Goal: Transaction & Acquisition: Purchase product/service

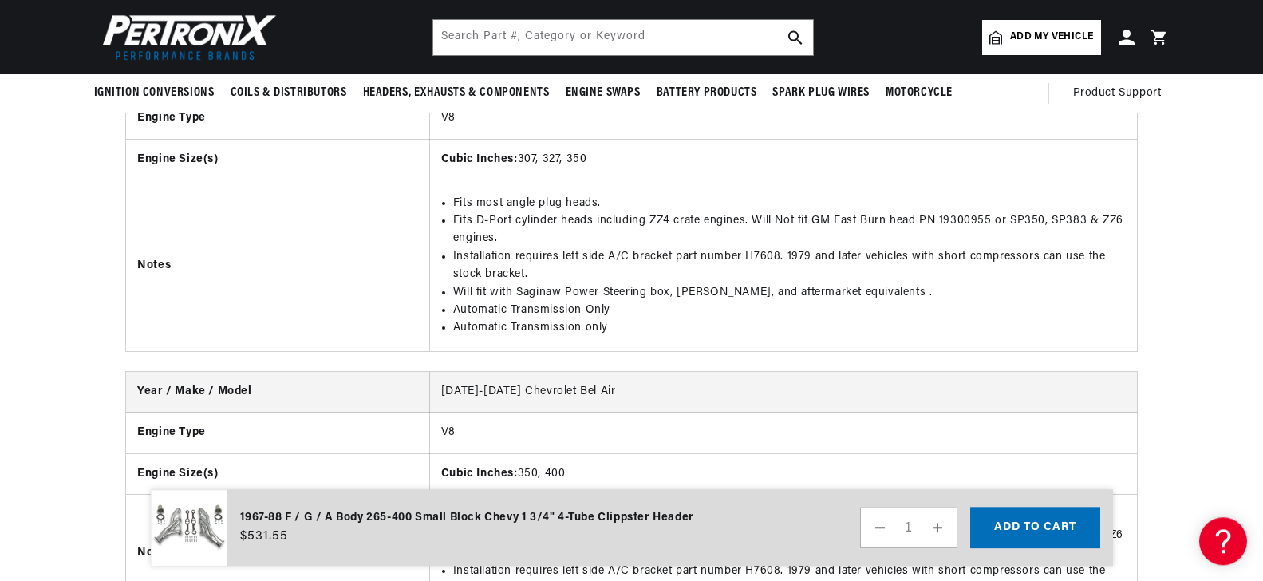
scroll to position [5861, 0]
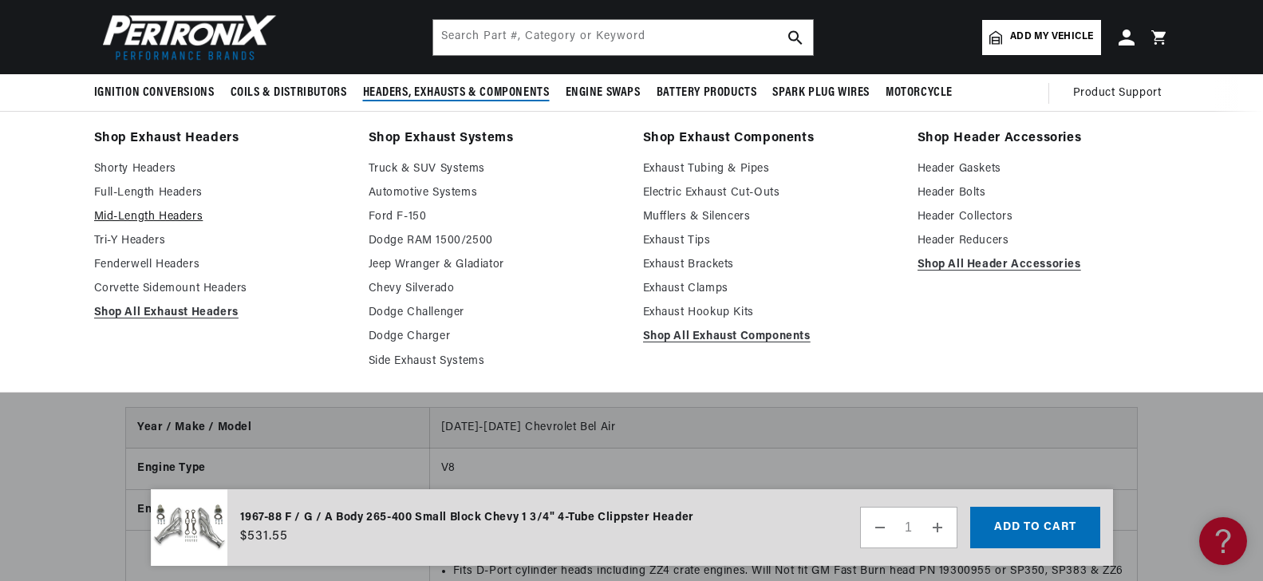
click at [132, 215] on link "Mid-Length Headers" at bounding box center [220, 216] width 252 height 19
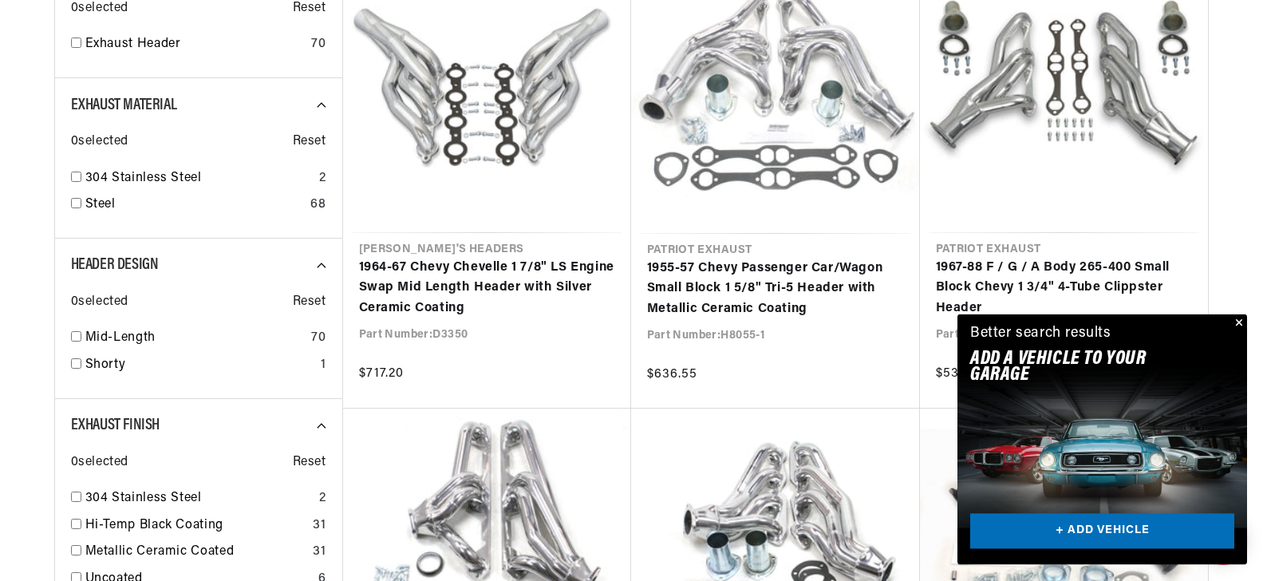
scroll to position [895, 0]
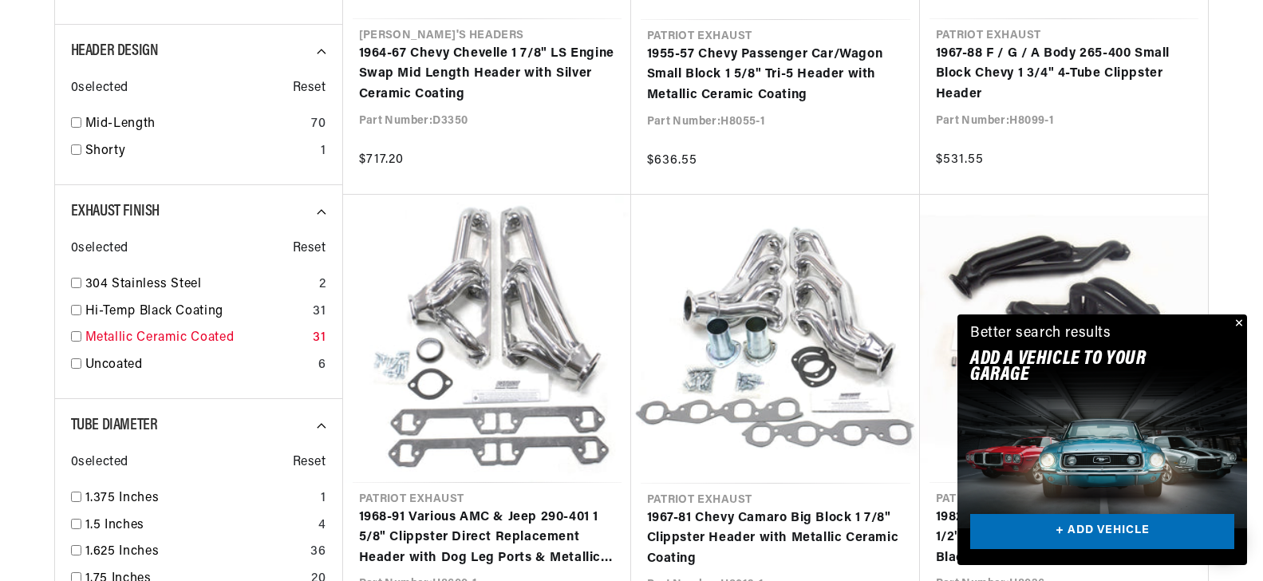
click at [79, 336] on input "checkbox" at bounding box center [76, 336] width 10 height 10
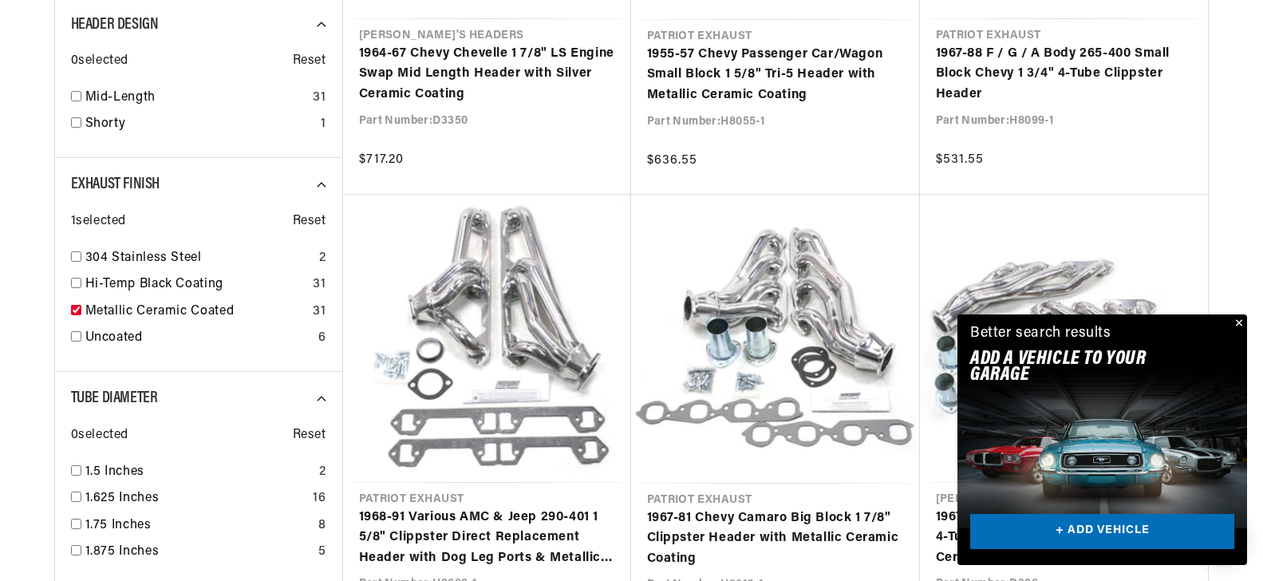
checkbox input "true"
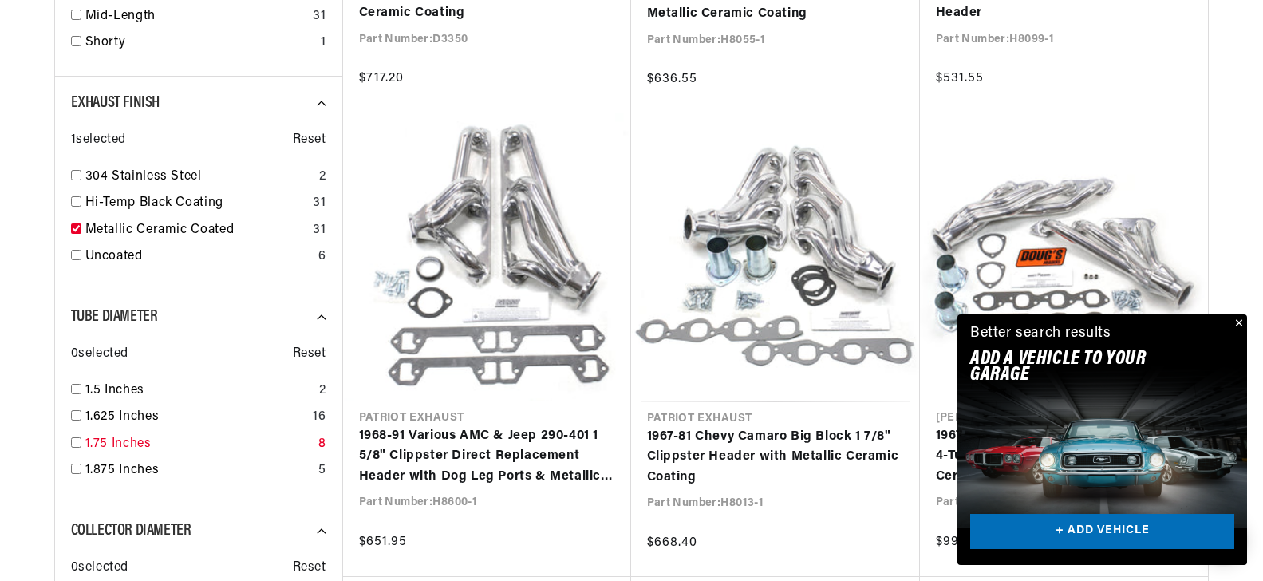
click at [77, 441] on input "checkbox" at bounding box center [76, 442] width 10 height 10
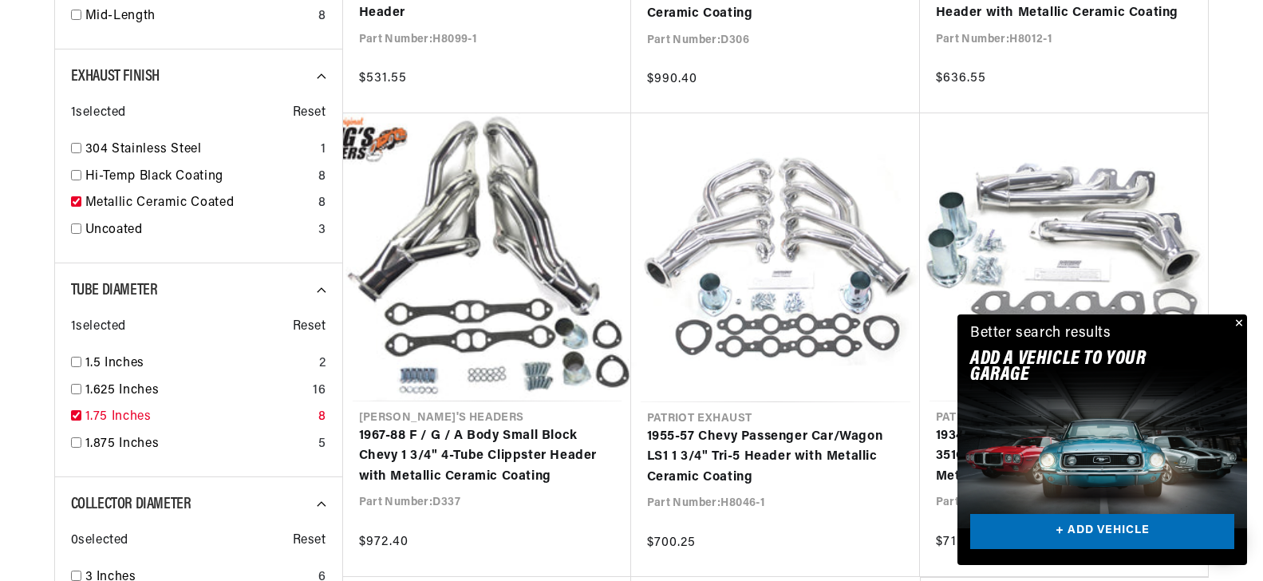
checkbox input "true"
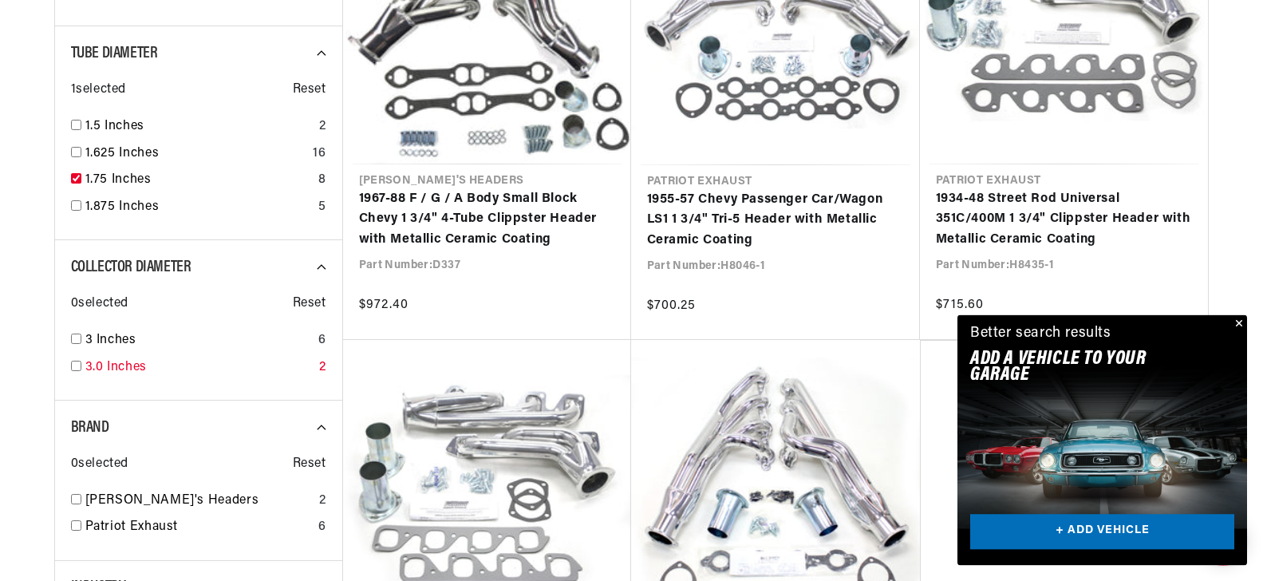
scroll to position [1221, 0]
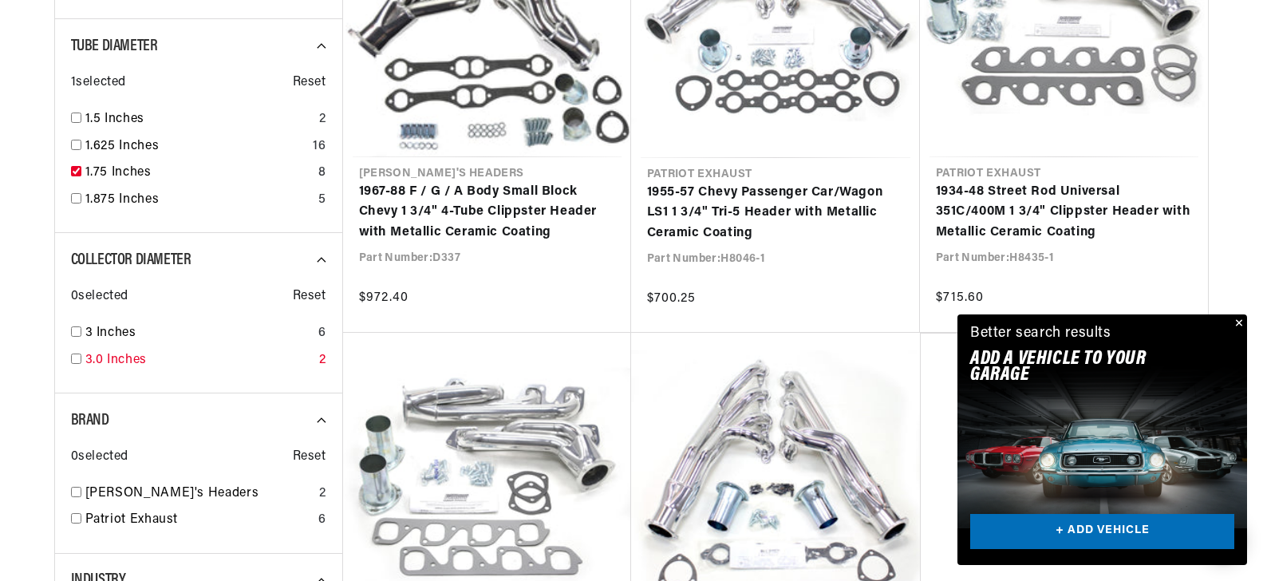
click at [74, 359] on input "checkbox" at bounding box center [76, 359] width 10 height 10
checkbox input "true"
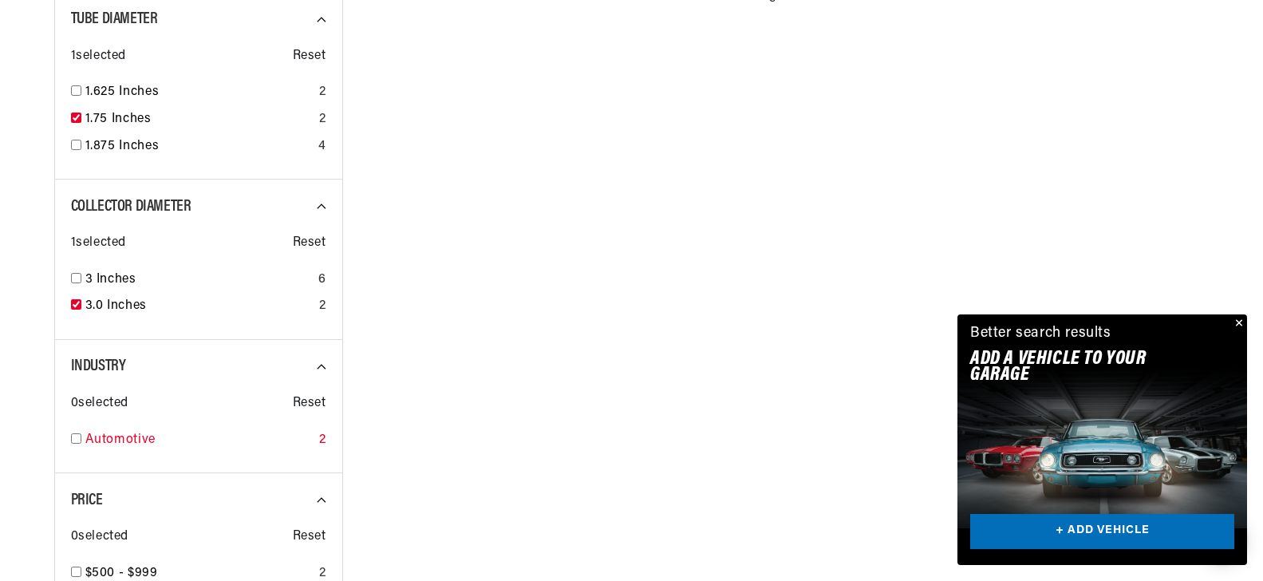
click at [77, 437] on input "checkbox" at bounding box center [76, 438] width 10 height 10
checkbox input "true"
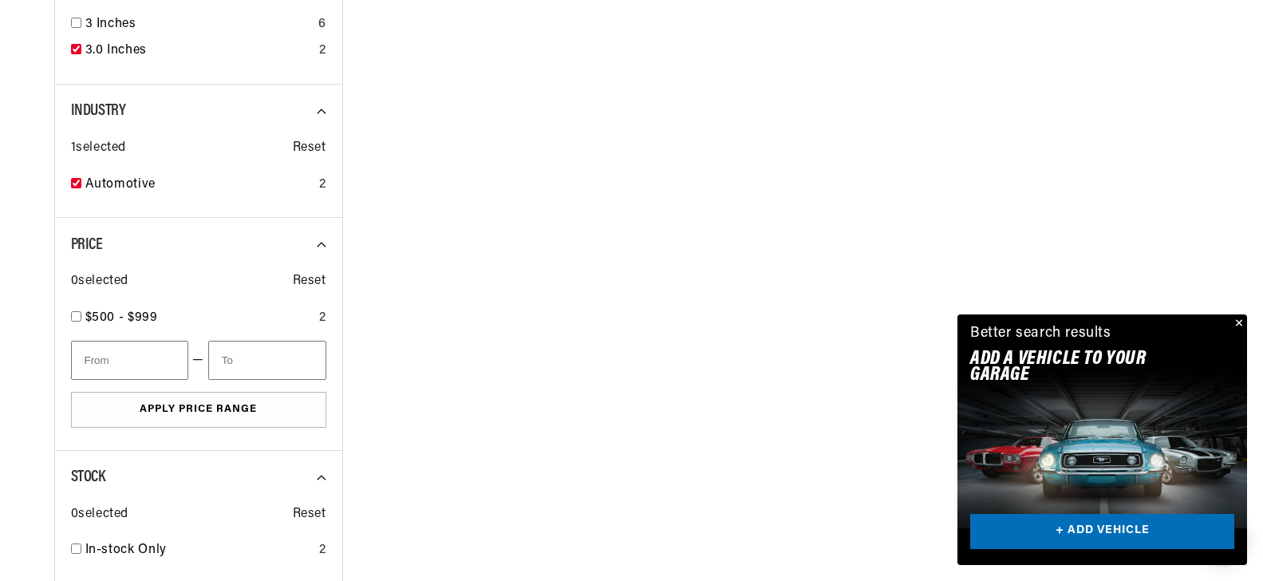
scroll to position [1547, 0]
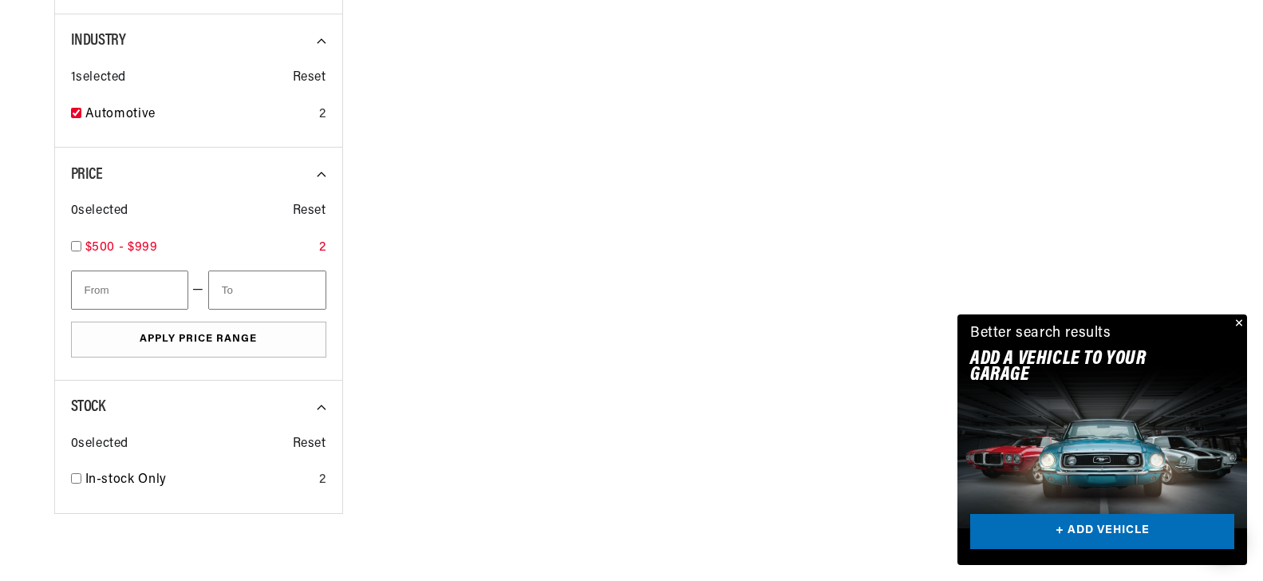
click at [75, 242] on input "checkbox" at bounding box center [76, 246] width 10 height 10
checkbox input "true"
type input "500"
type input "1000"
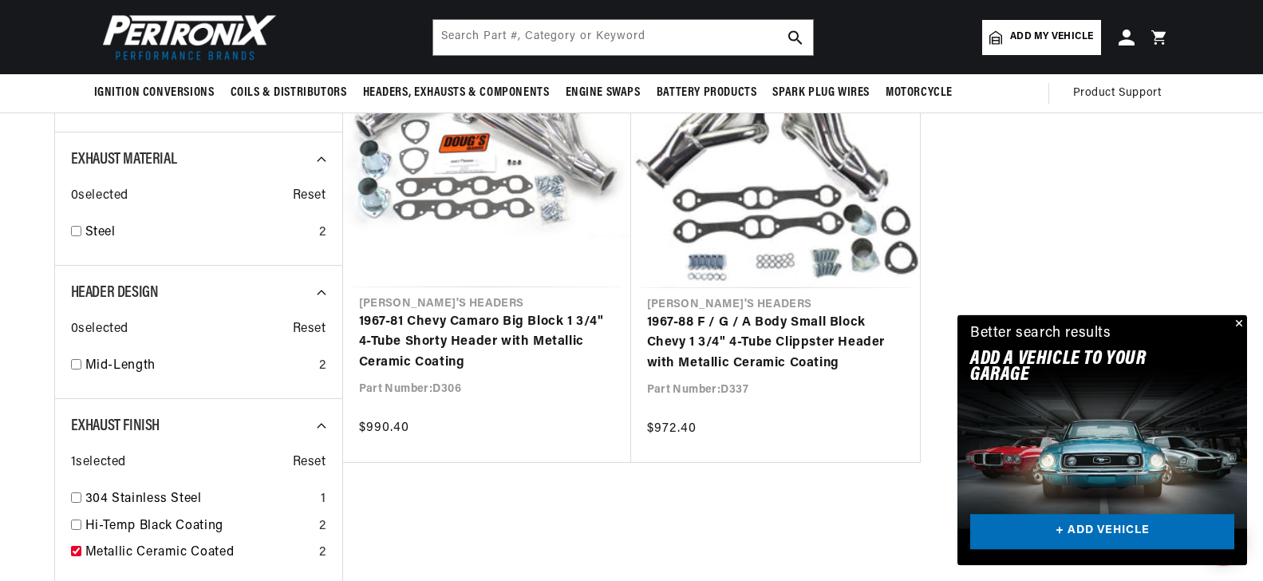
scroll to position [570, 0]
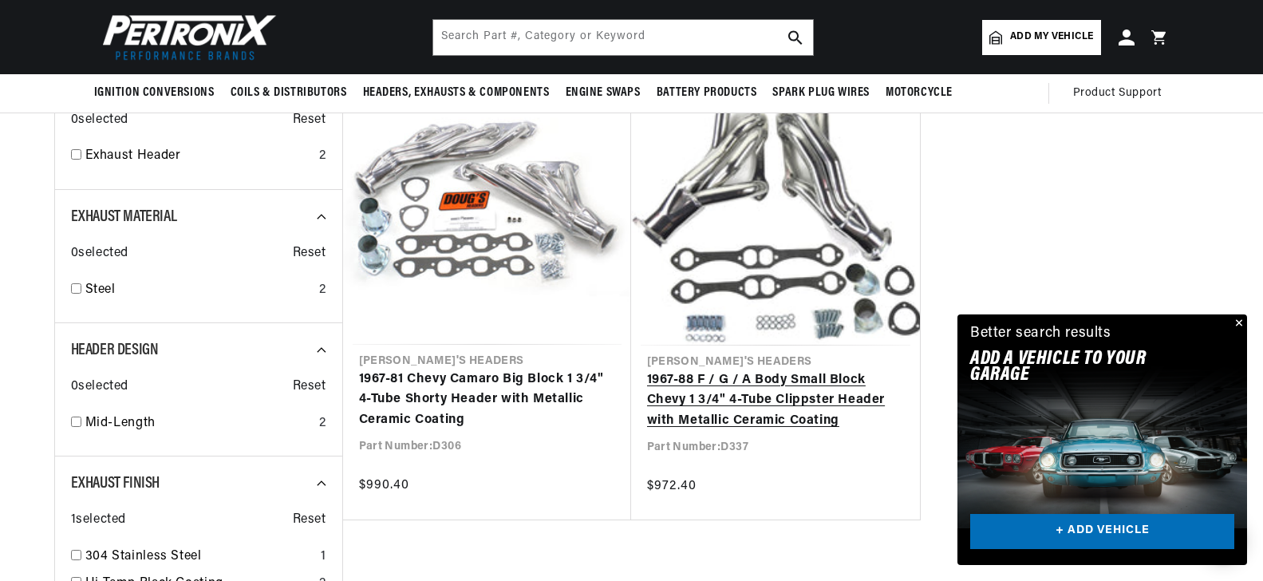
click at [744, 370] on link "1967-88 F / G / A Body Small Block Chevy 1 3/4" 4-Tube Clippster Header with Me…" at bounding box center [775, 400] width 257 height 61
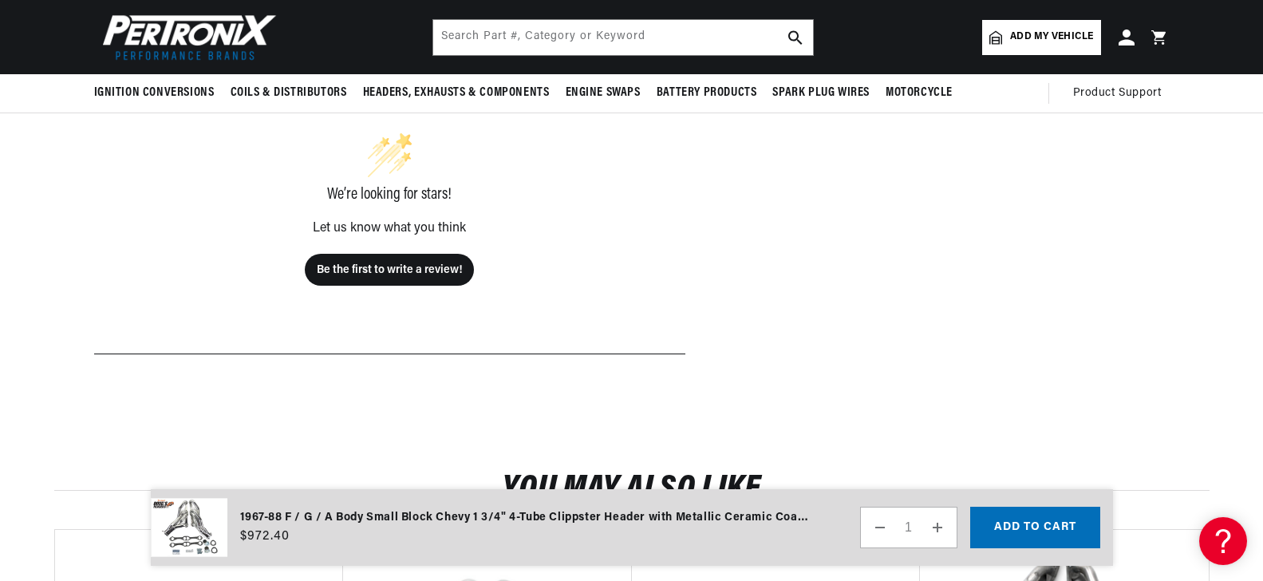
scroll to position [733, 0]
